Goal: Task Accomplishment & Management: Use online tool/utility

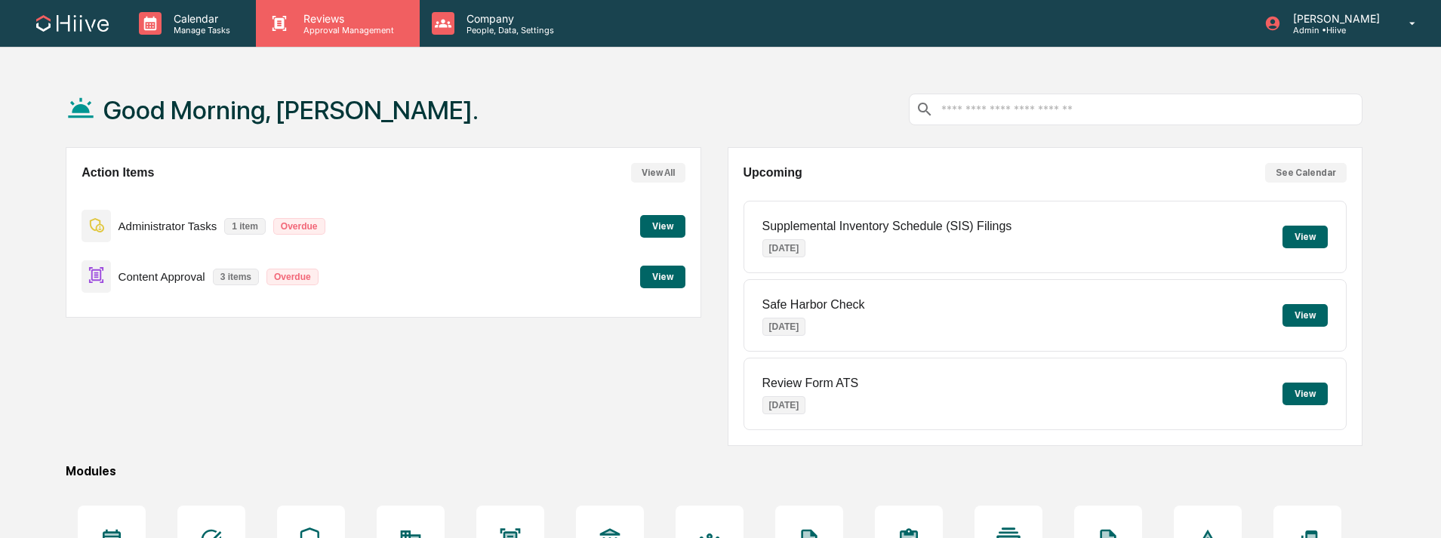
click at [325, 38] on div "Reviews Approval Management" at bounding box center [337, 23] width 163 height 47
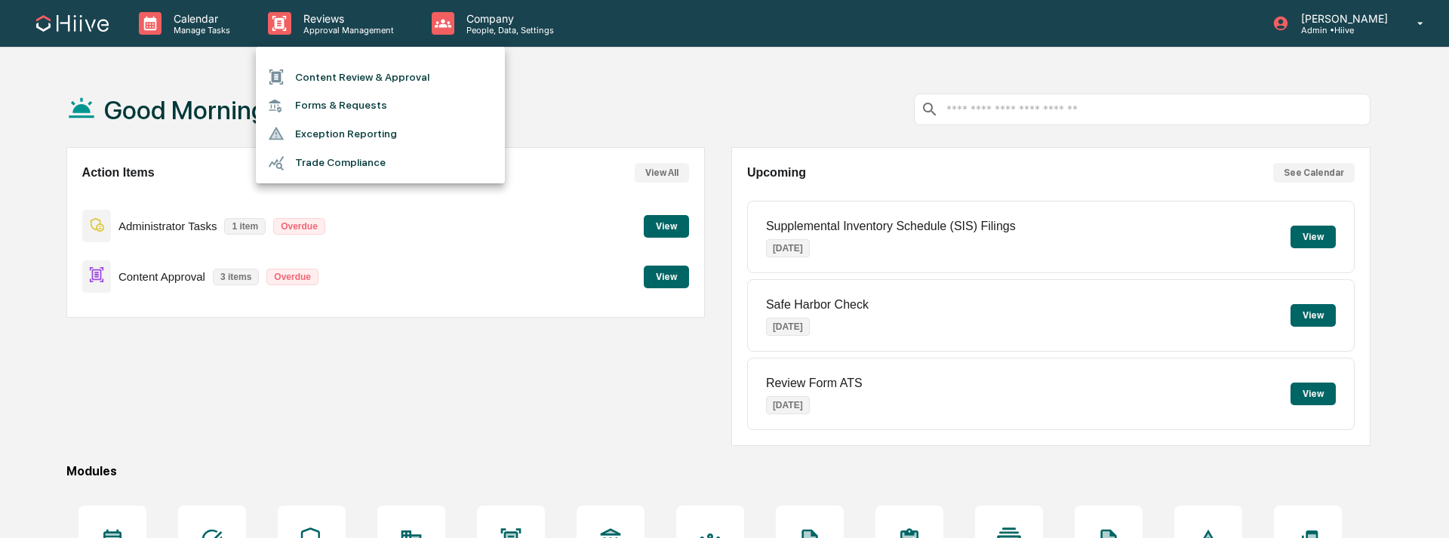
click at [341, 78] on li "Content Review & Approval" at bounding box center [380, 77] width 249 height 29
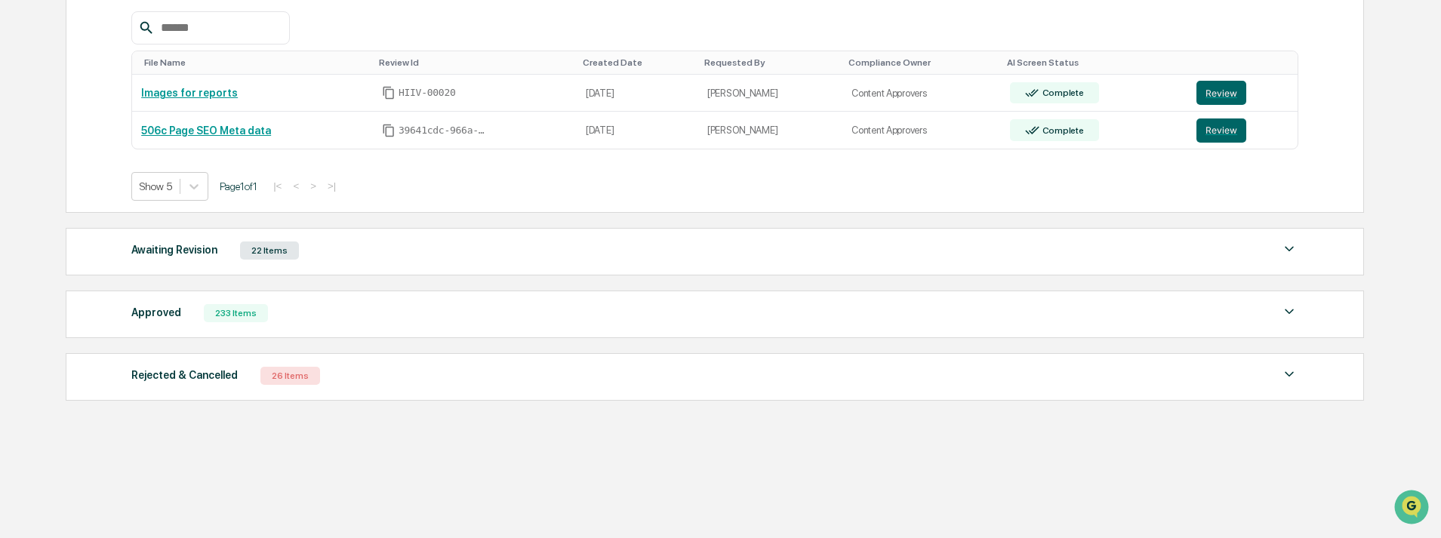
click at [335, 309] on div "Approved 233 Items" at bounding box center [714, 313] width 1167 height 21
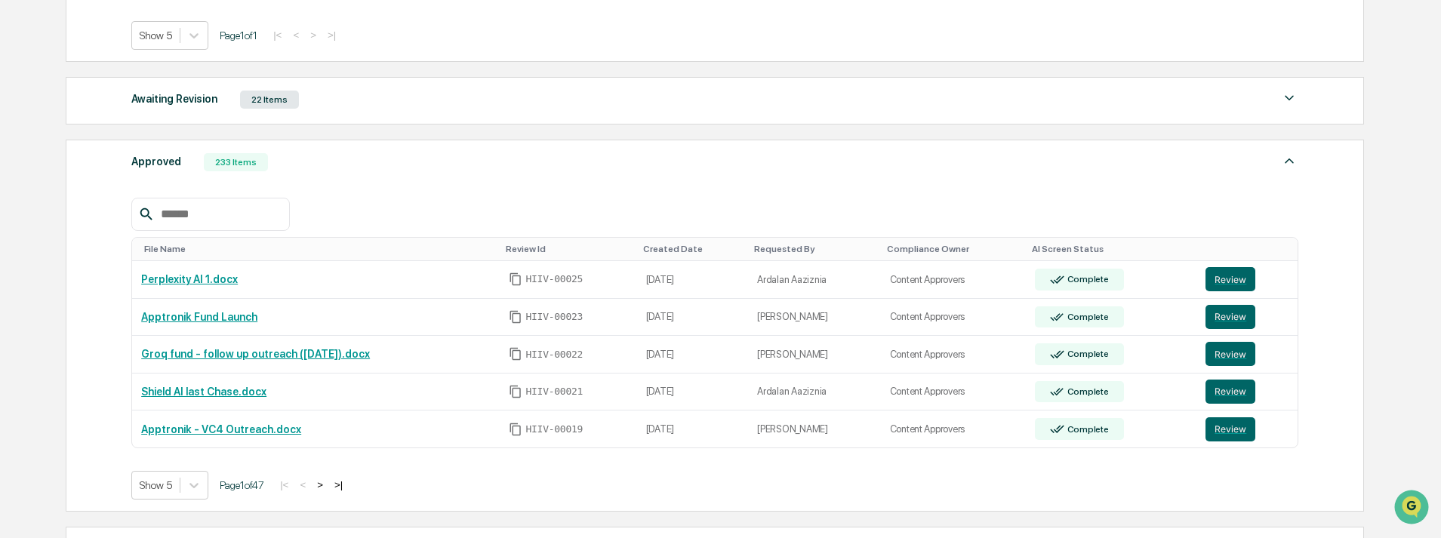
scroll to position [402, 0]
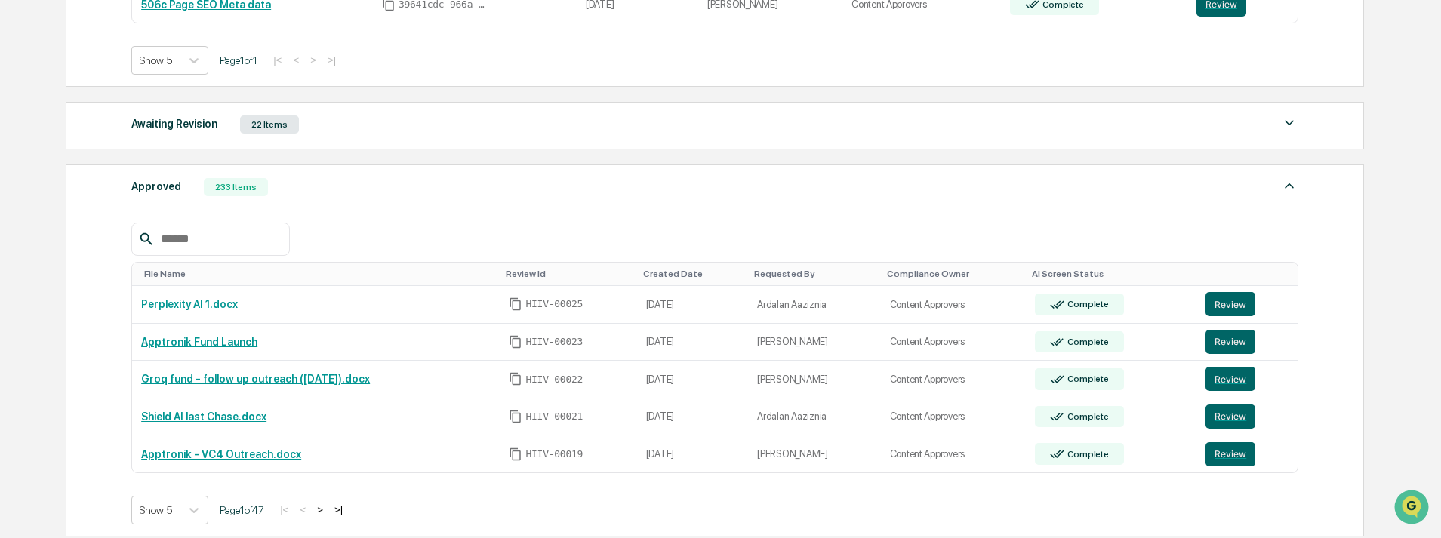
click at [408, 128] on div "Awaiting Revision 22 Items" at bounding box center [714, 124] width 1167 height 21
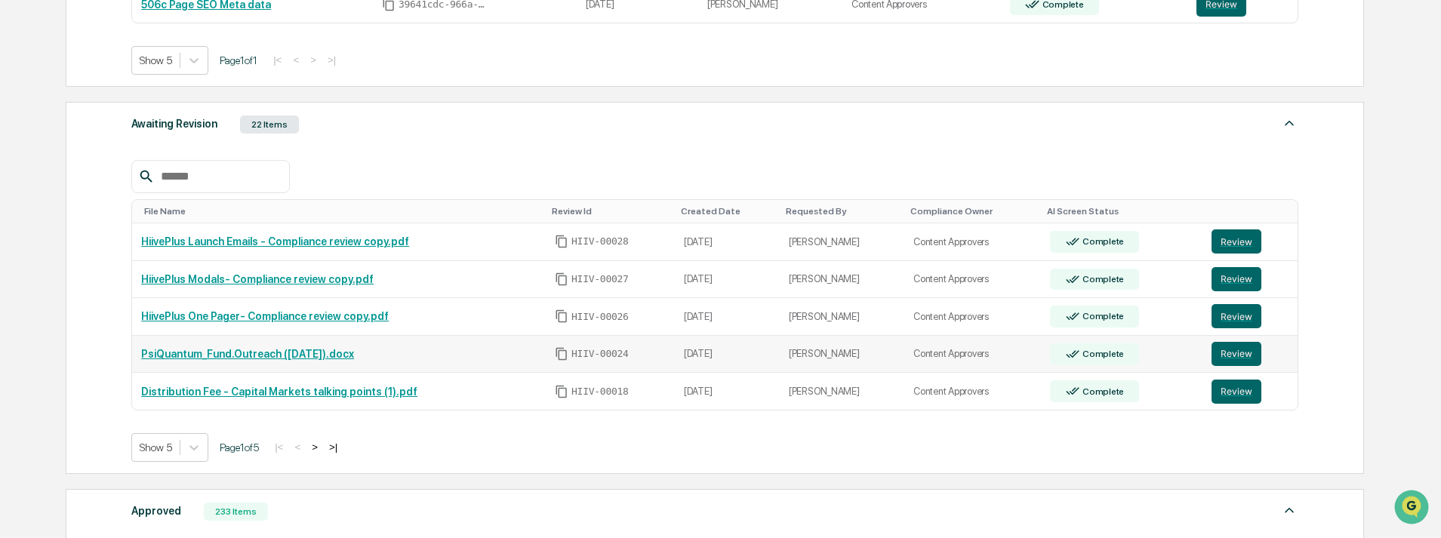
click at [345, 352] on link "PsiQuantum_Fund.Outreach (09.18.2025).docx" at bounding box center [247, 354] width 213 height 12
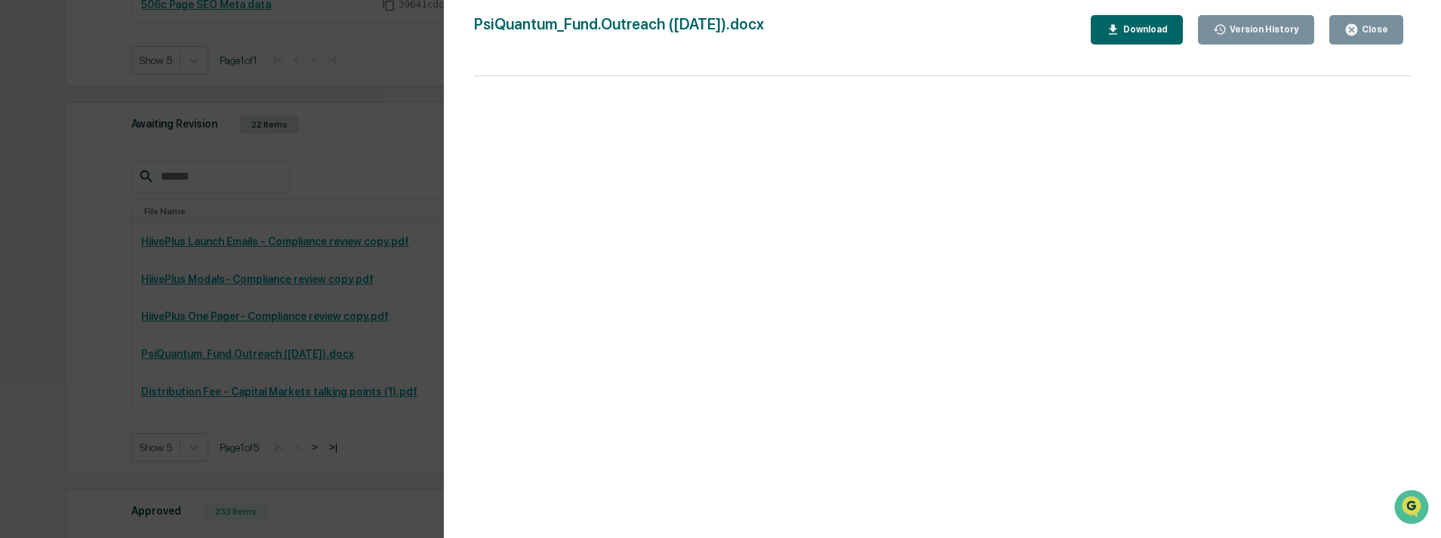
click at [1374, 38] on button "Close" at bounding box center [1366, 29] width 74 height 29
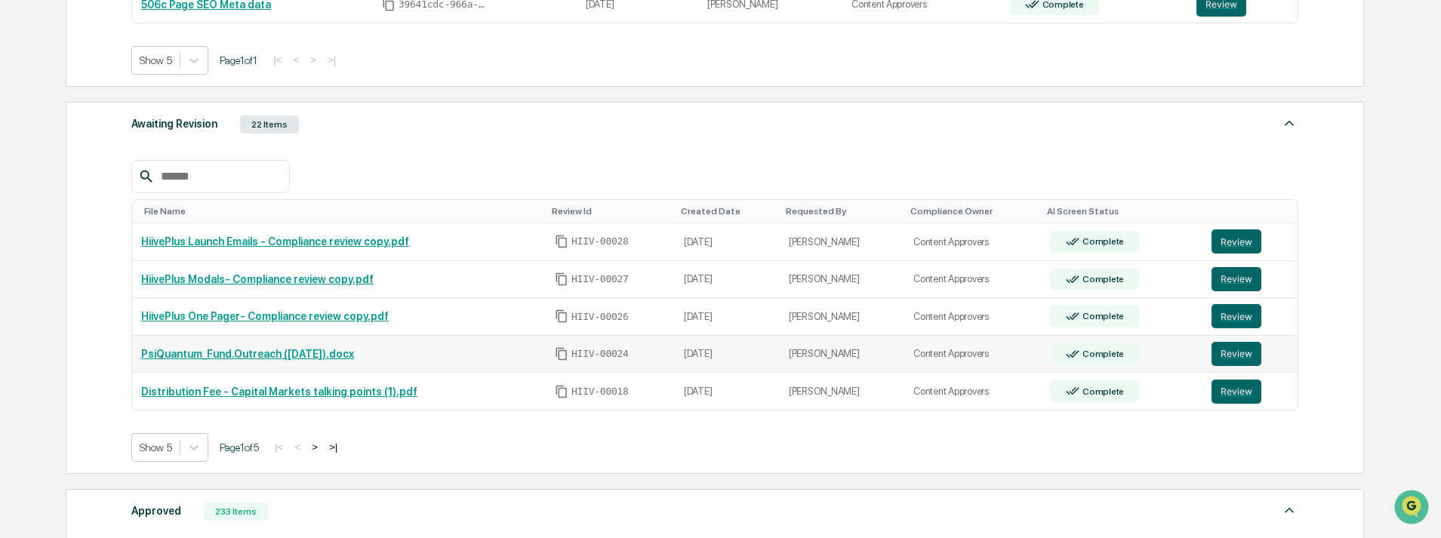
click at [1205, 355] on td "Review" at bounding box center [1249, 355] width 95 height 38
click at [1240, 359] on button "Review" at bounding box center [1236, 354] width 50 height 24
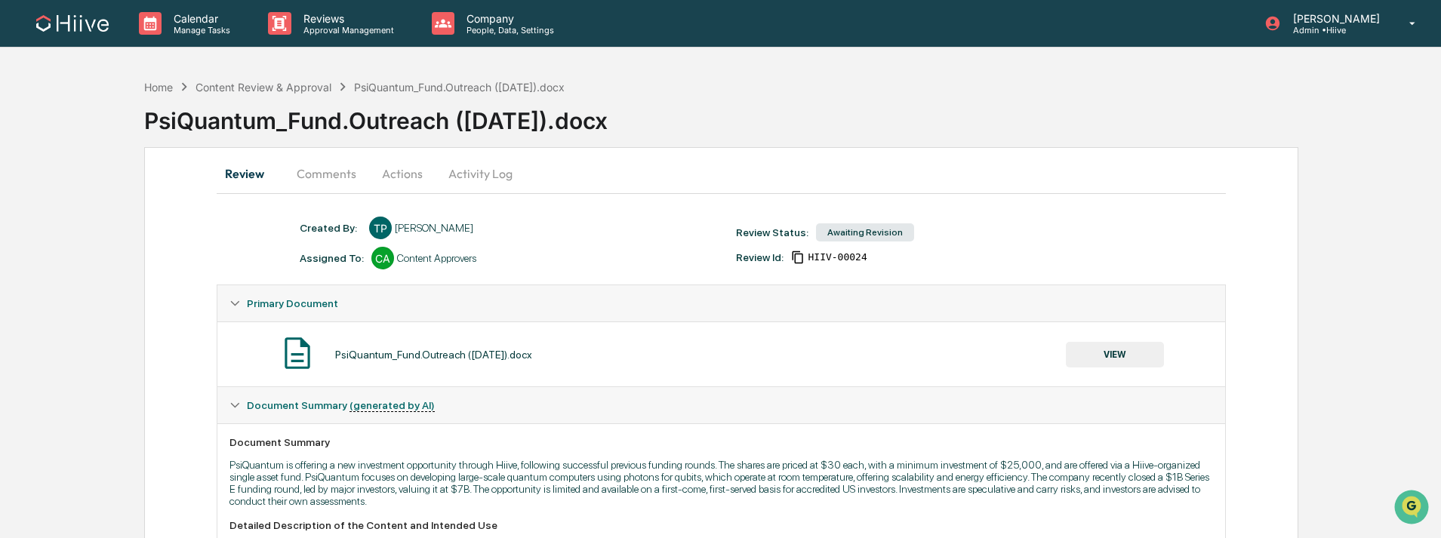
scroll to position [442, 0]
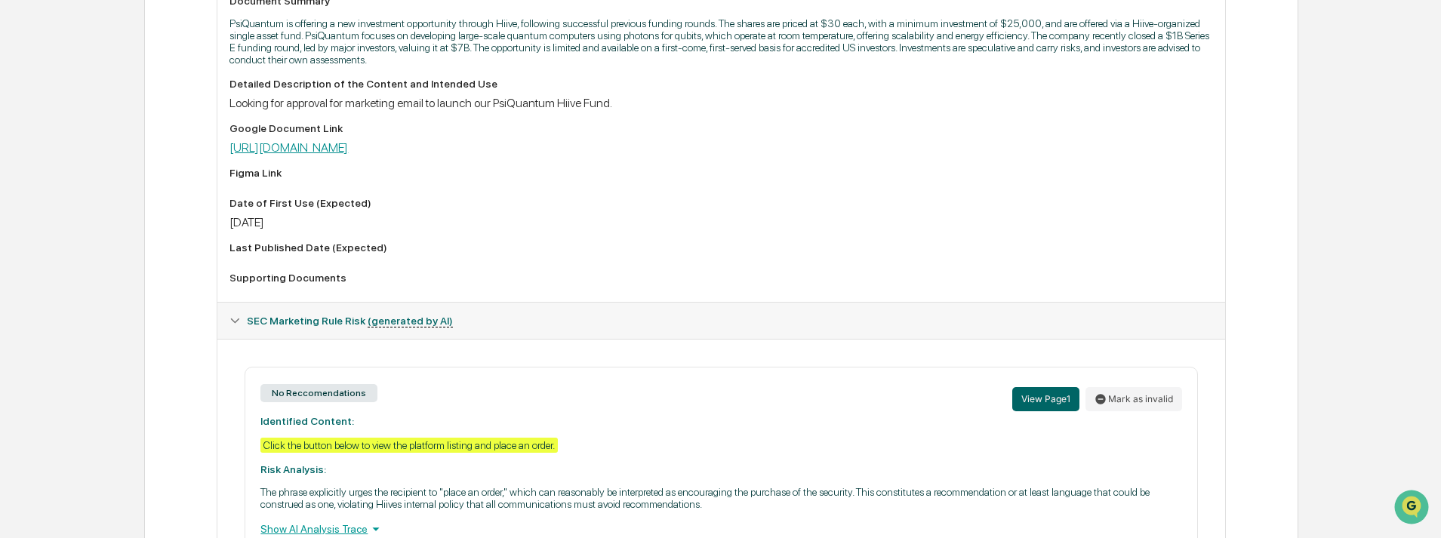
click at [348, 153] on link "[URL][DOMAIN_NAME]" at bounding box center [288, 147] width 118 height 14
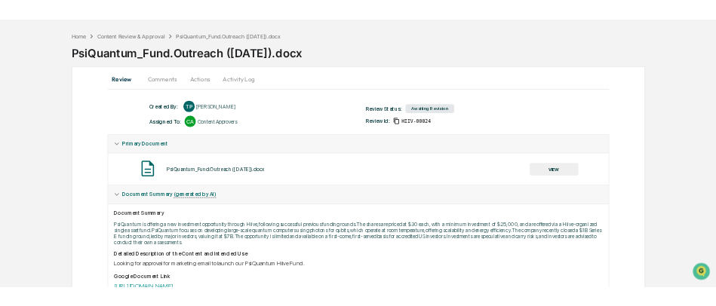
scroll to position [0, 0]
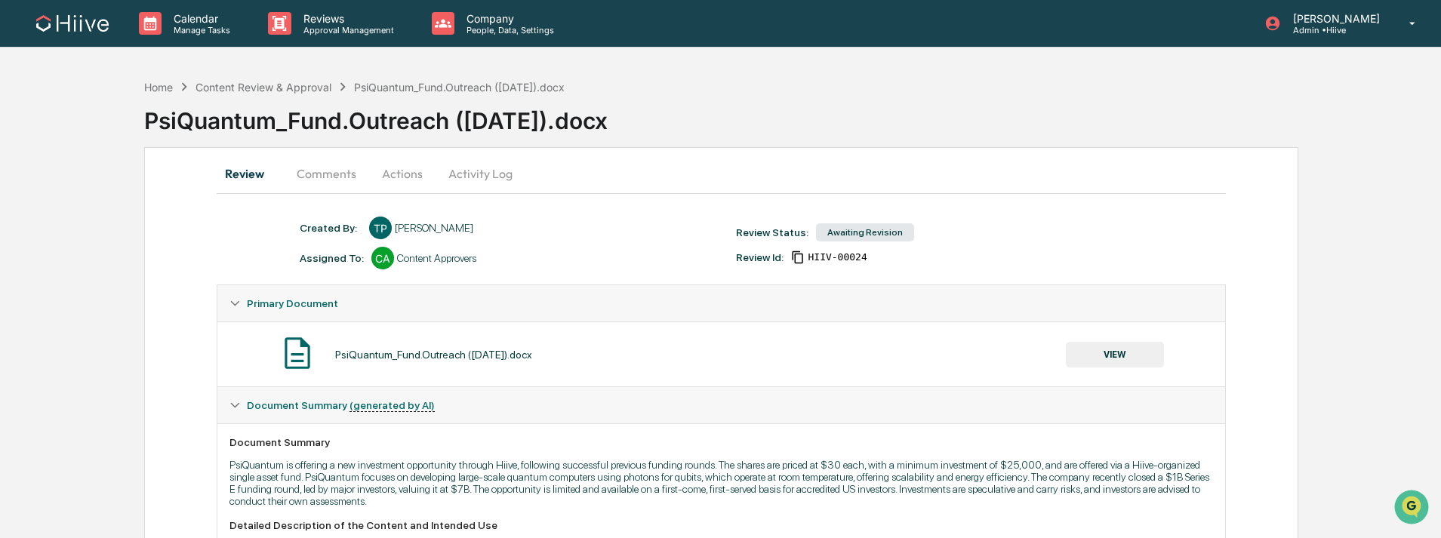
click at [1068, 347] on button "VIEW" at bounding box center [1115, 355] width 98 height 26
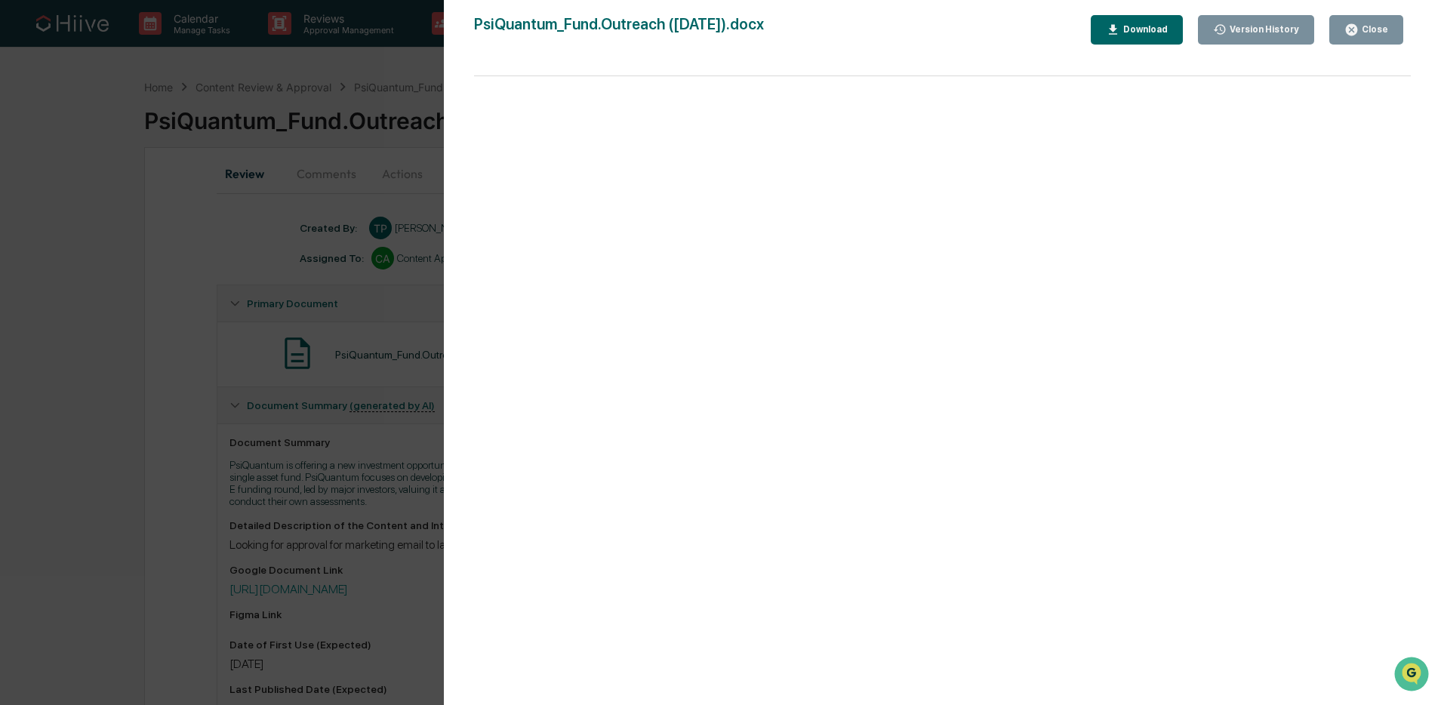
click at [308, 201] on div "Version History [DATE] 03:49 PM [PERSON_NAME] PsiQuantum_Fund.Outreach ([DATE])…" at bounding box center [720, 352] width 1441 height 705
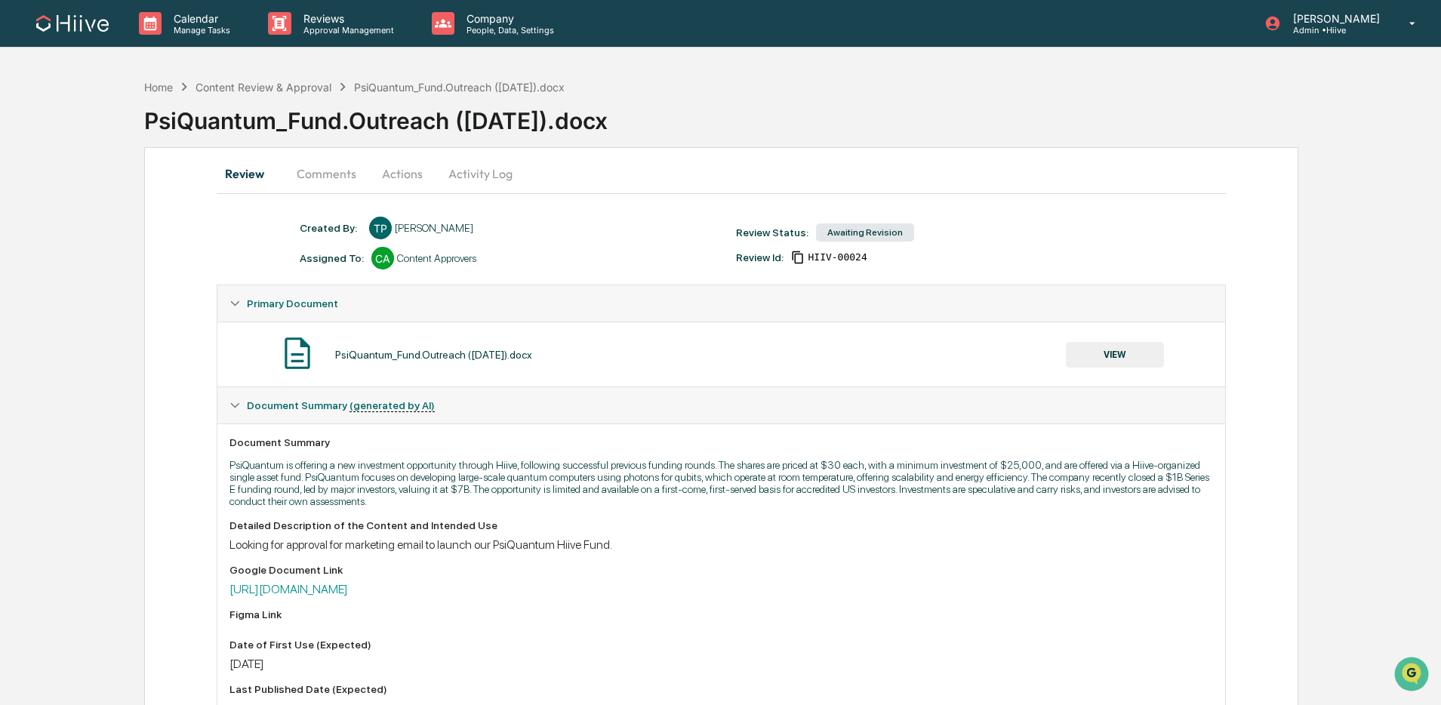
click at [322, 174] on button "Comments" at bounding box center [327, 173] width 84 height 36
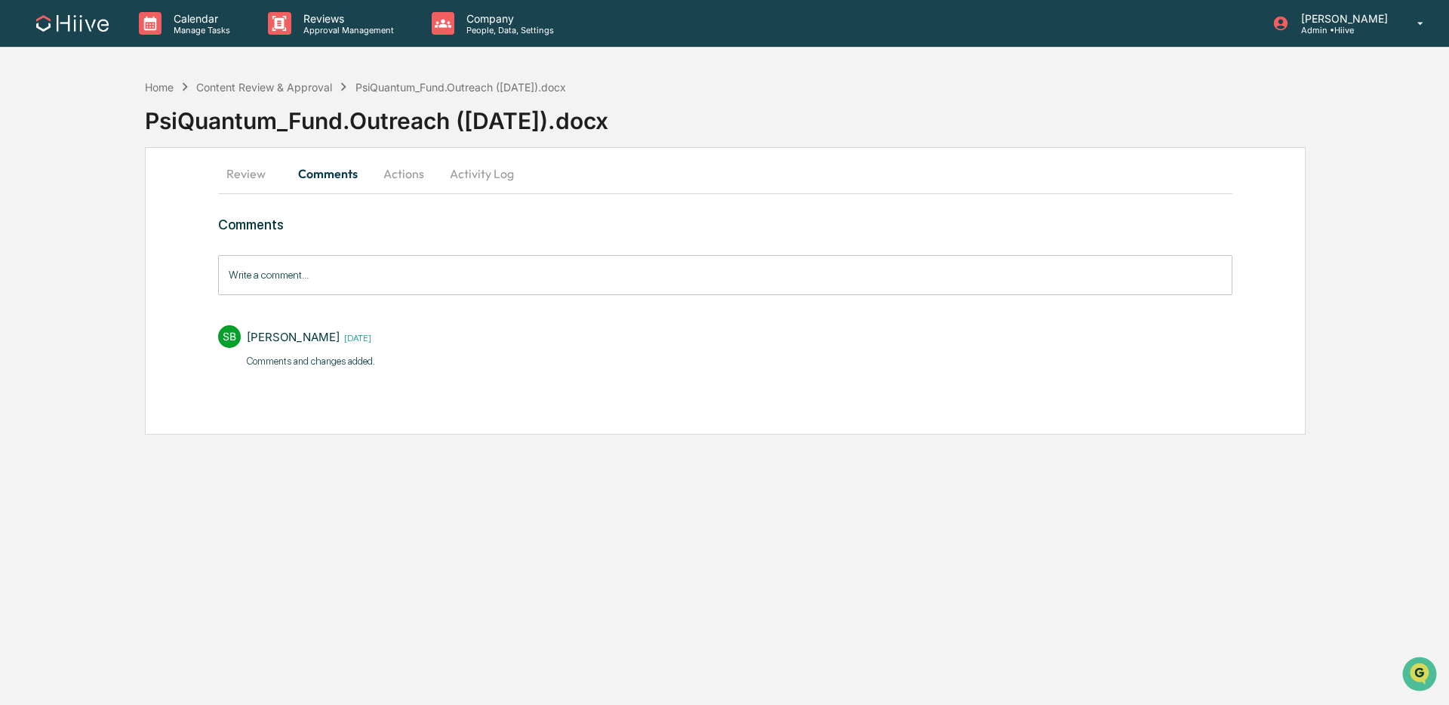
click at [238, 167] on button "Review" at bounding box center [252, 173] width 68 height 36
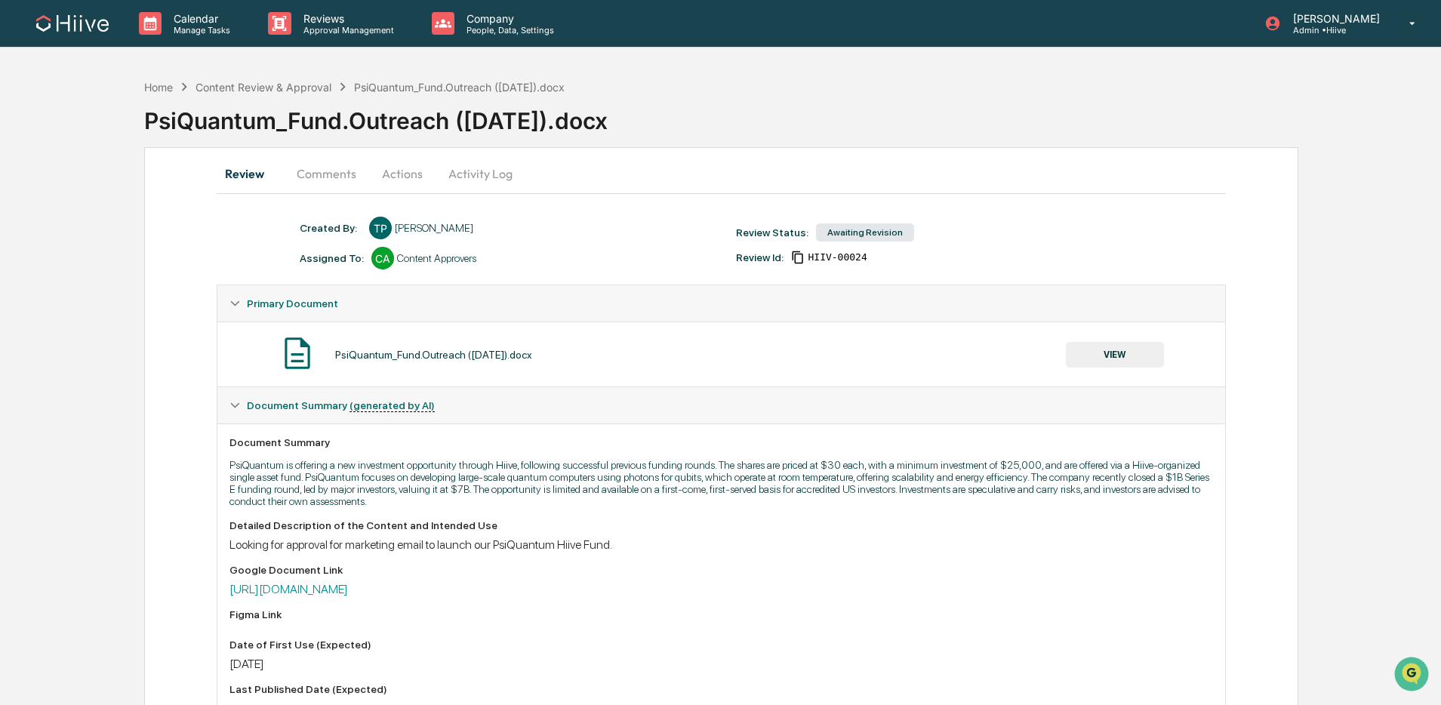
click at [389, 174] on button "Actions" at bounding box center [402, 173] width 68 height 36
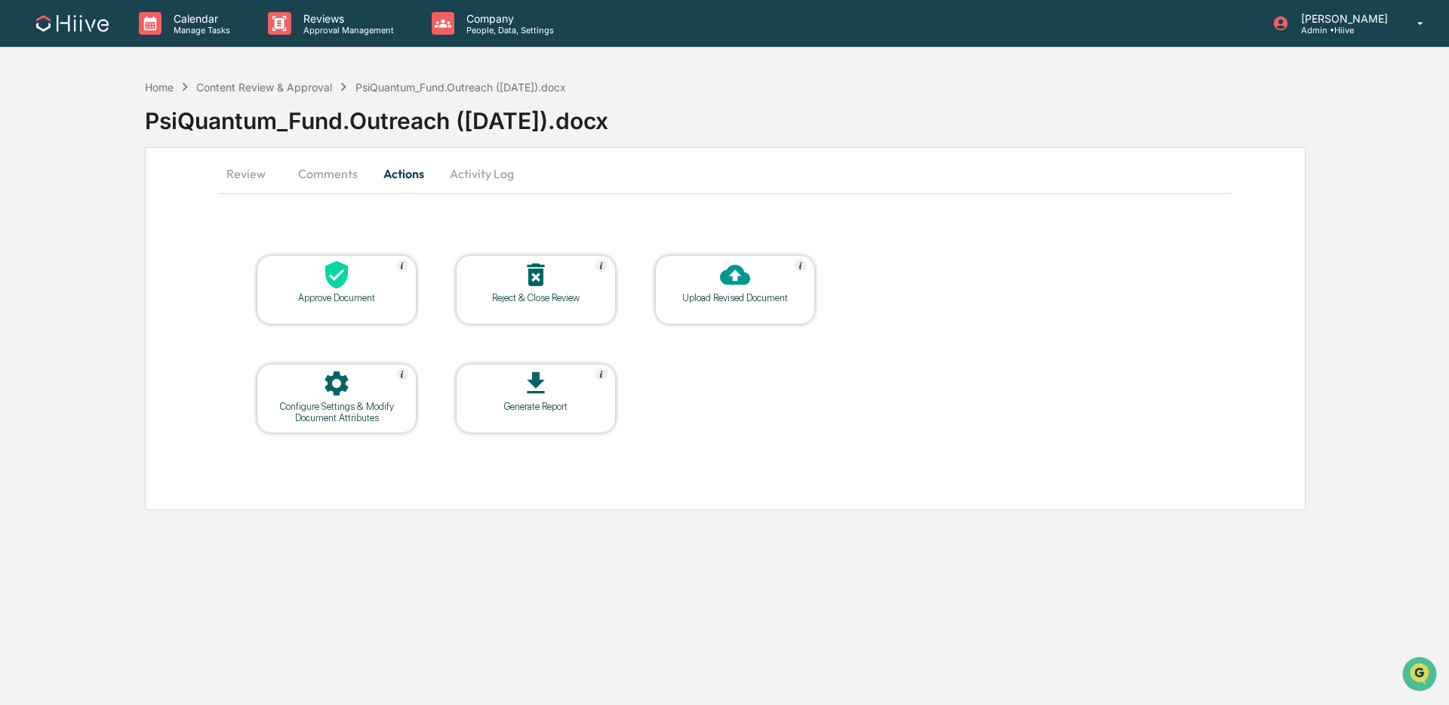
click at [497, 174] on button "Activity Log" at bounding box center [482, 173] width 88 height 36
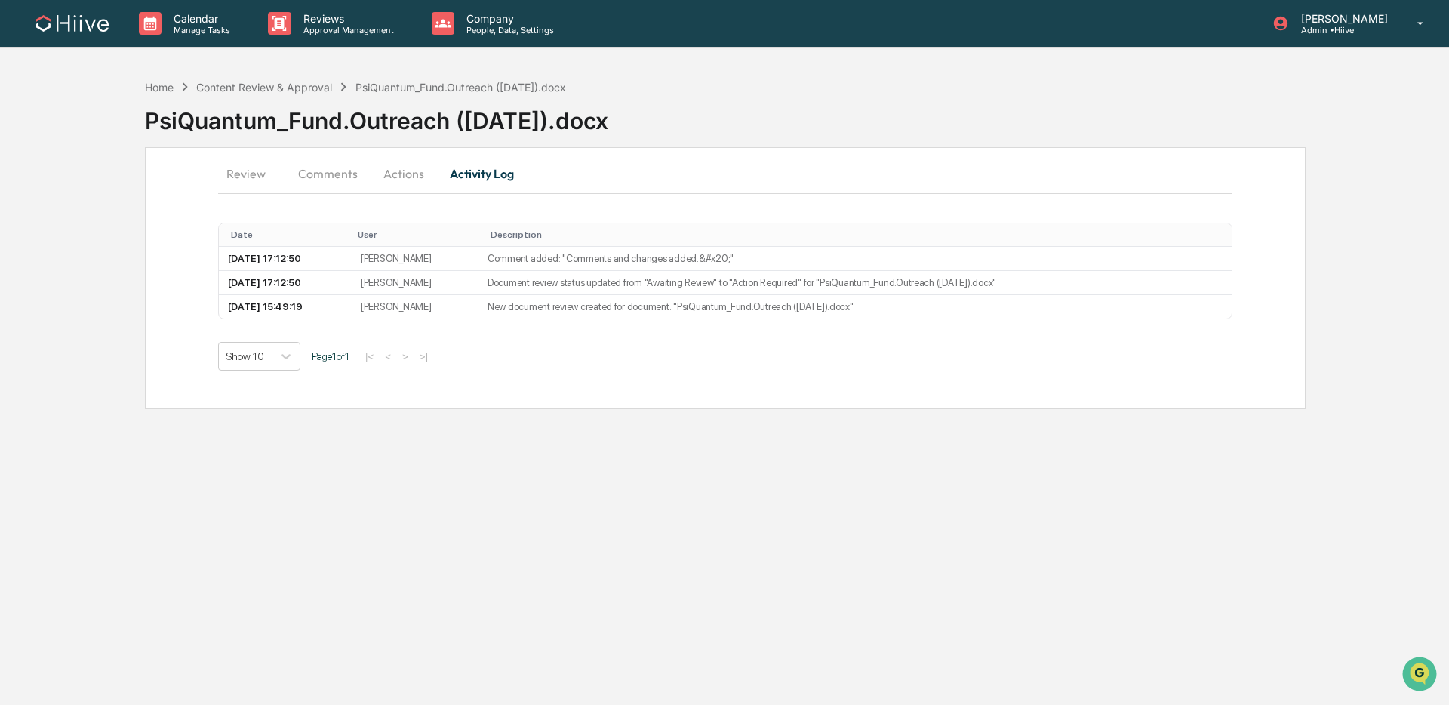
click at [340, 173] on button "Comments" at bounding box center [328, 173] width 84 height 36
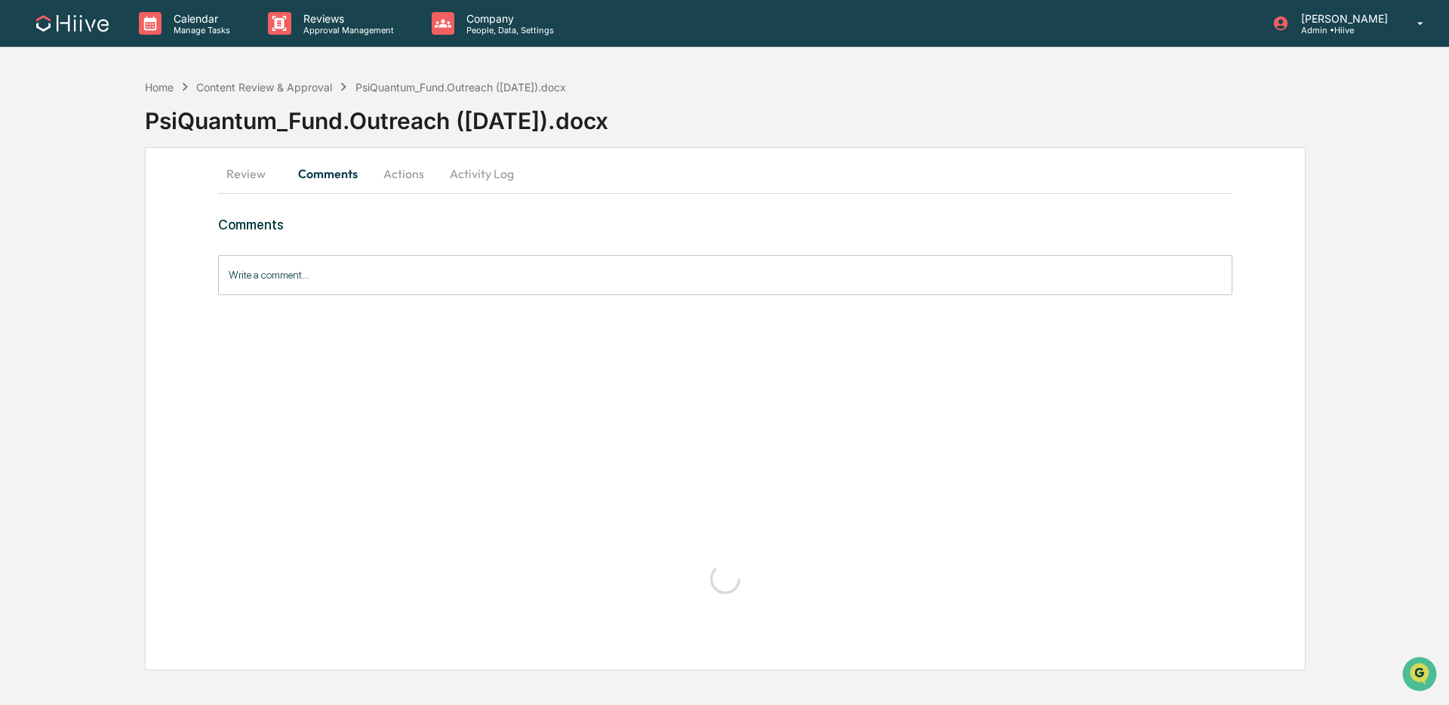
drag, startPoint x: 231, startPoint y: 173, endPoint x: 289, endPoint y: 183, distance: 58.9
click at [231, 173] on button "Review" at bounding box center [252, 173] width 68 height 36
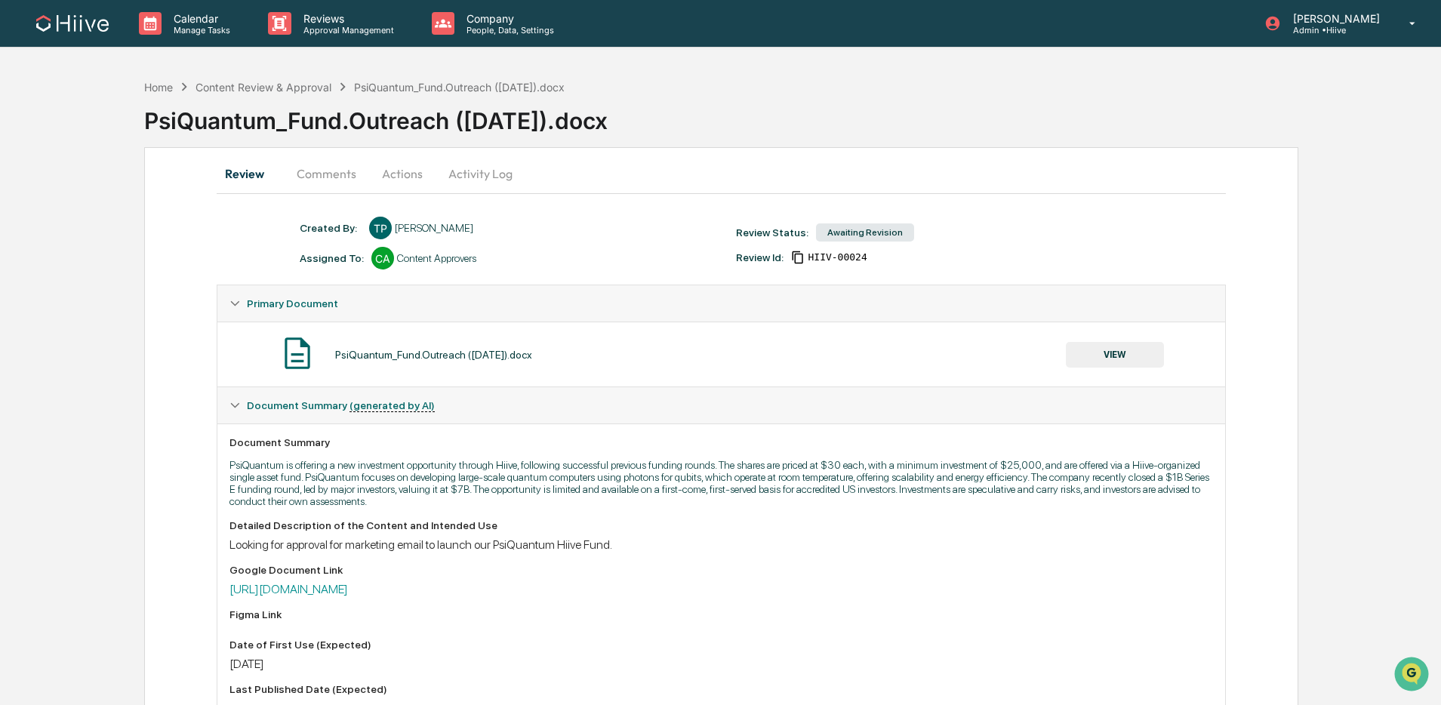
click at [1095, 351] on button "VIEW" at bounding box center [1115, 355] width 98 height 26
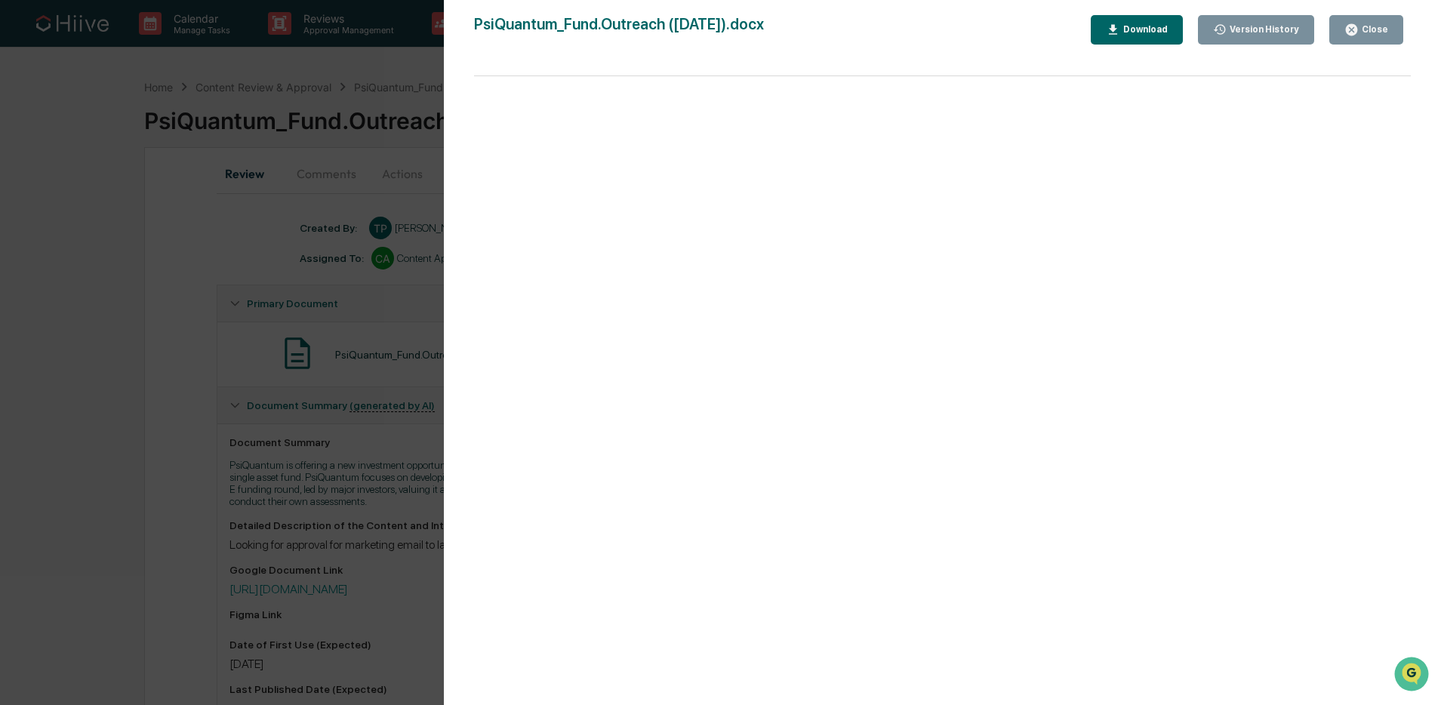
click at [381, 405] on div "Version History [DATE] 03:49 PM [PERSON_NAME] PsiQuantum_Fund.Outreach ([DATE])…" at bounding box center [720, 352] width 1441 height 705
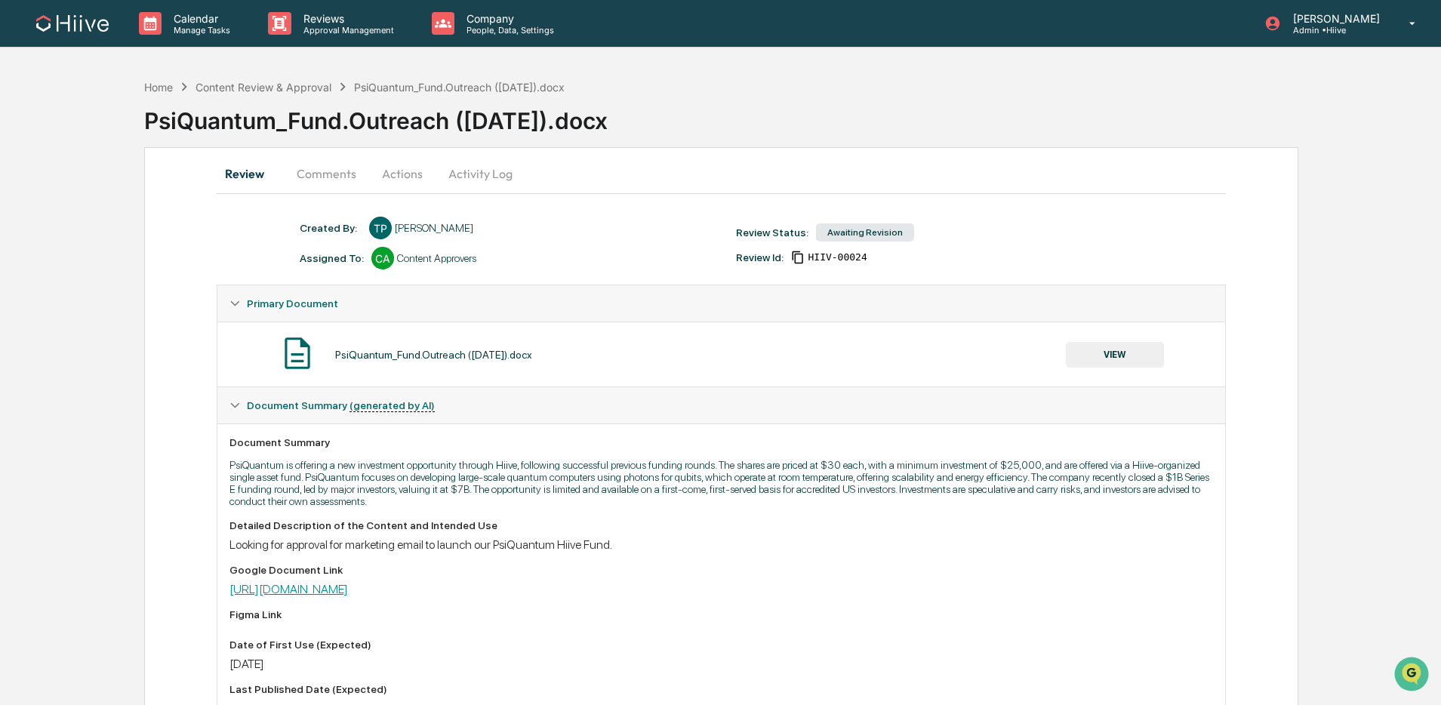
click at [348, 537] on link "[URL][DOMAIN_NAME]" at bounding box center [288, 589] width 118 height 14
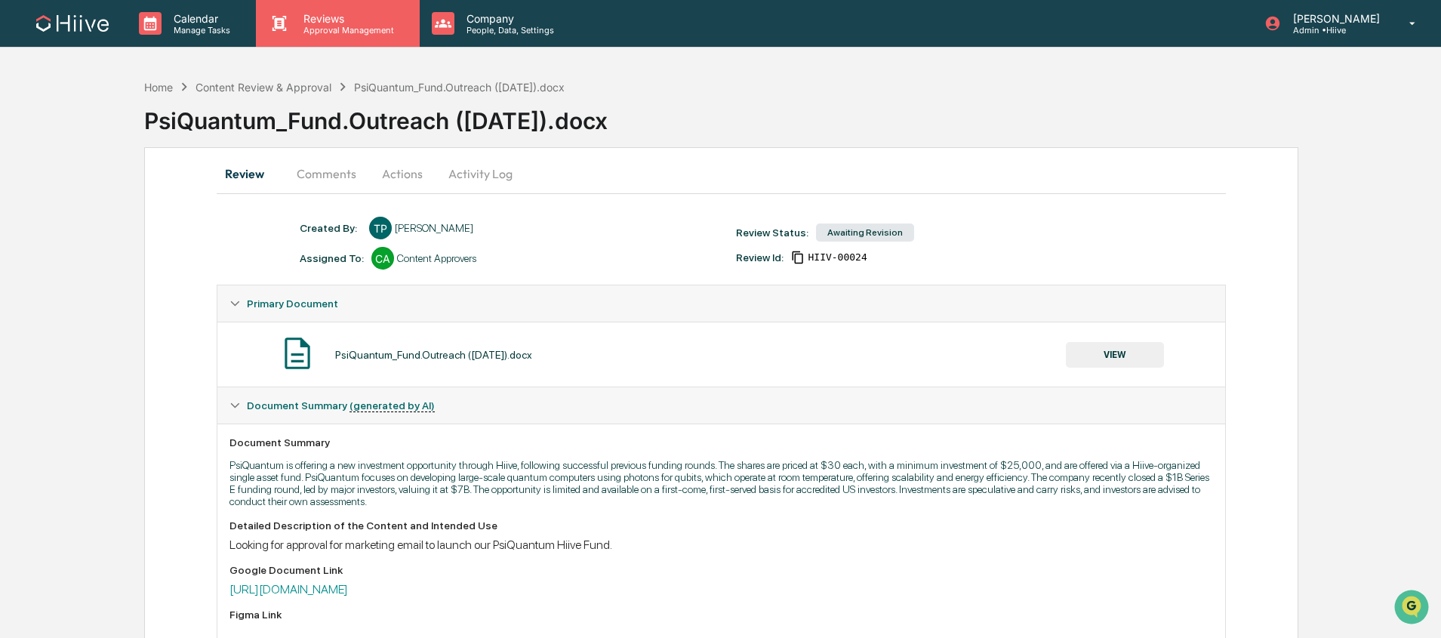
click at [350, 26] on p "Approval Management" at bounding box center [346, 30] width 110 height 11
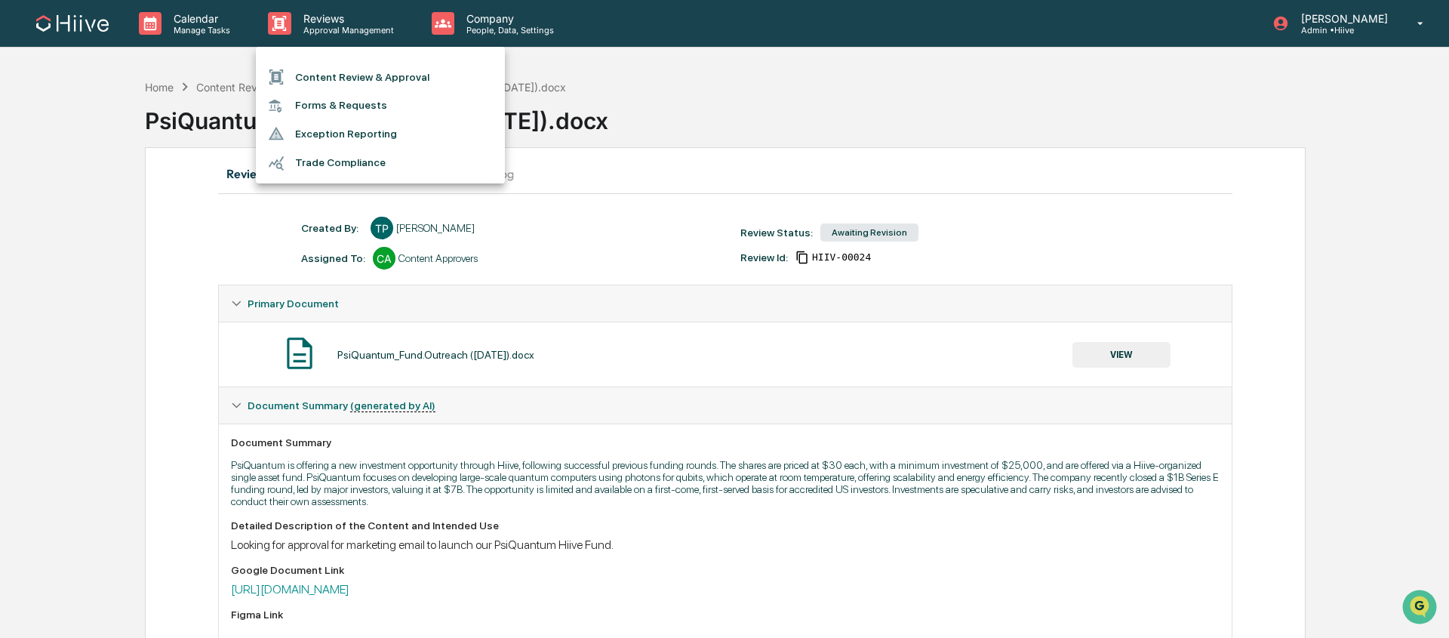
click at [362, 67] on li "Content Review & Approval" at bounding box center [380, 77] width 249 height 29
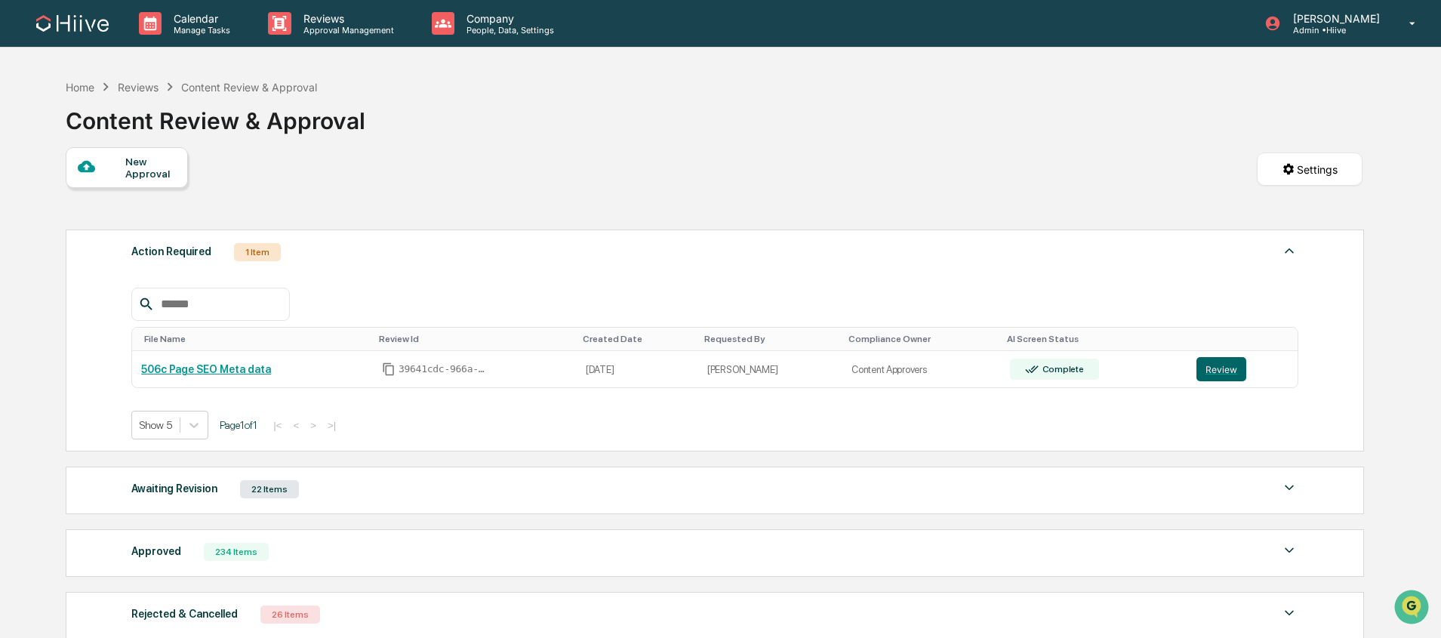
click at [341, 484] on div "Awaiting Revision 22 Items" at bounding box center [714, 488] width 1167 height 21
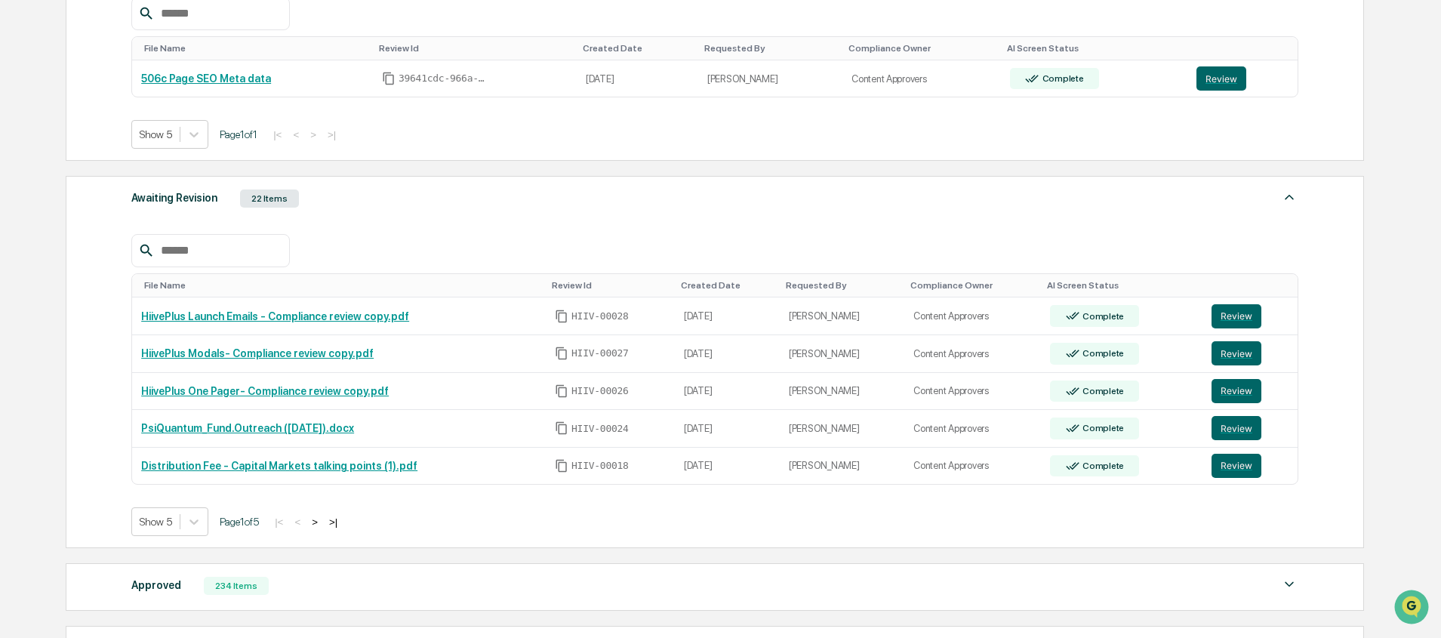
scroll to position [285, 0]
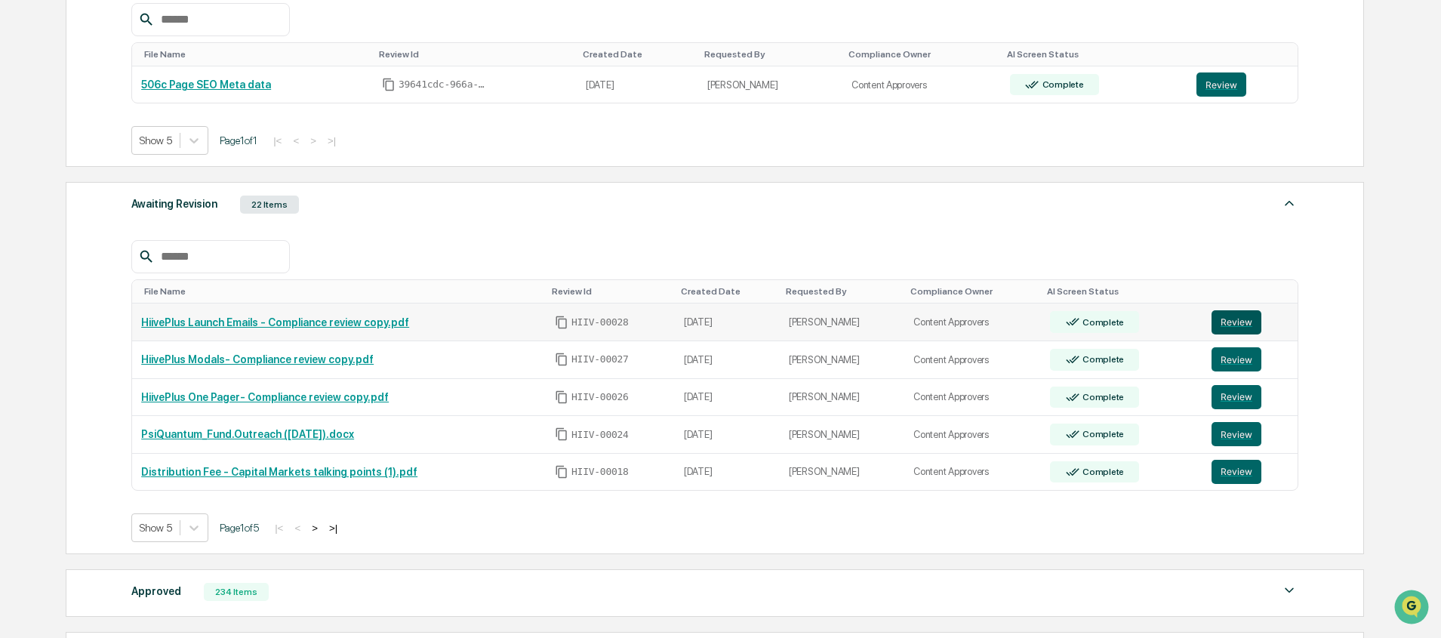
click at [1229, 324] on button "Review" at bounding box center [1236, 322] width 50 height 24
